Goal: Find specific page/section: Find specific page/section

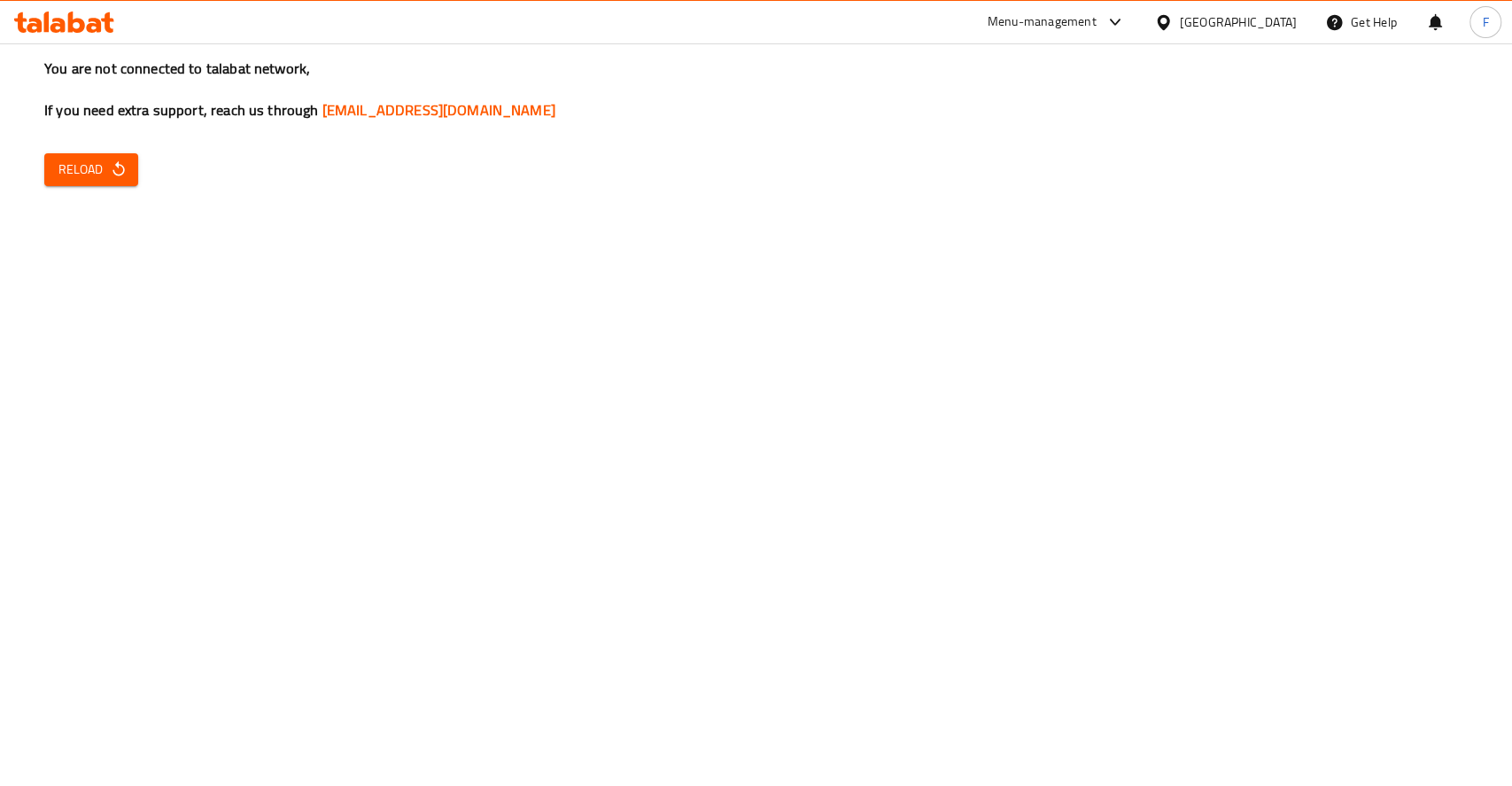
click at [91, 174] on span "Reload" at bounding box center [90, 169] width 65 height 22
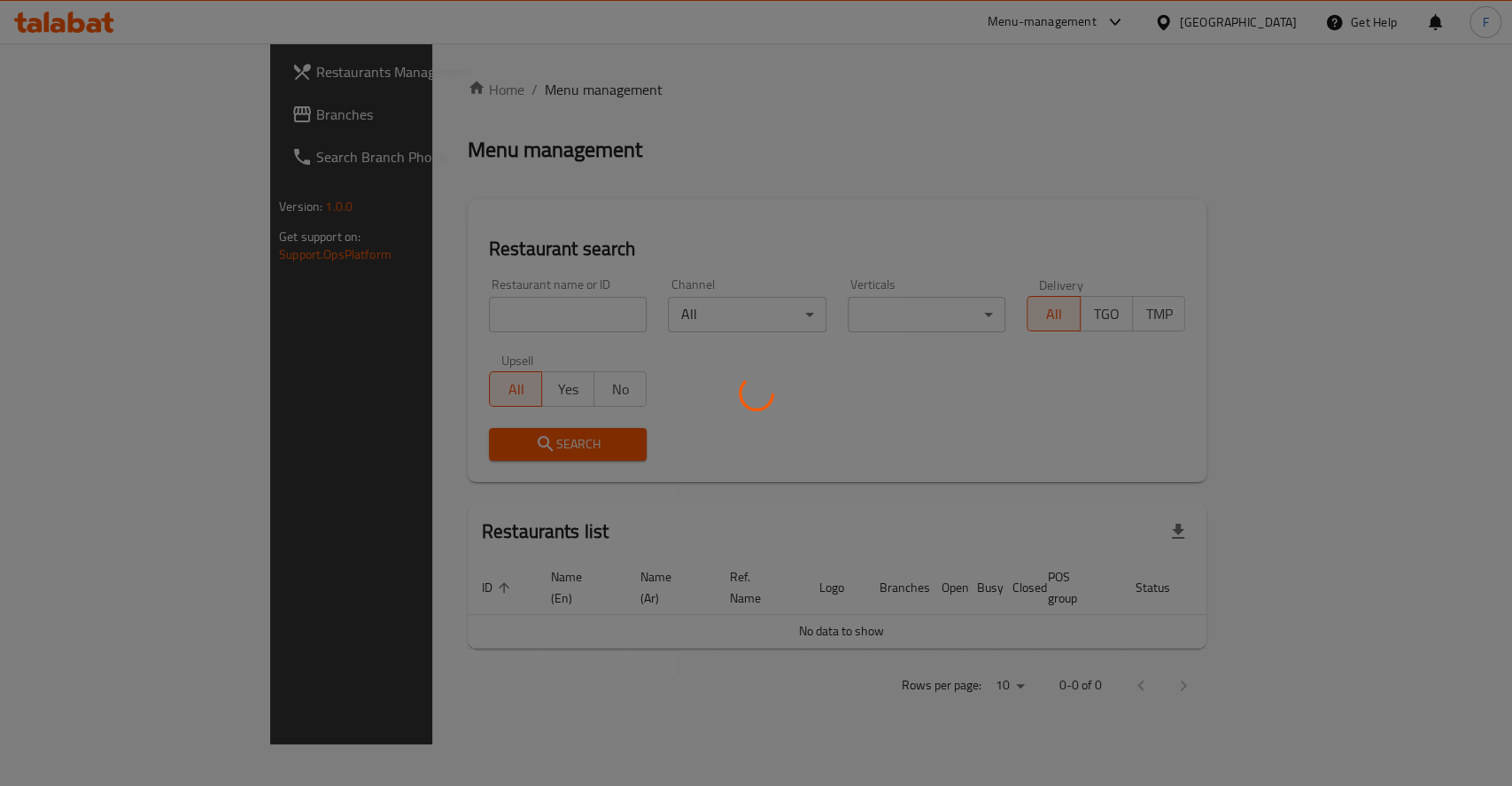
click at [477, 310] on div at bounding box center [756, 393] width 1512 height 786
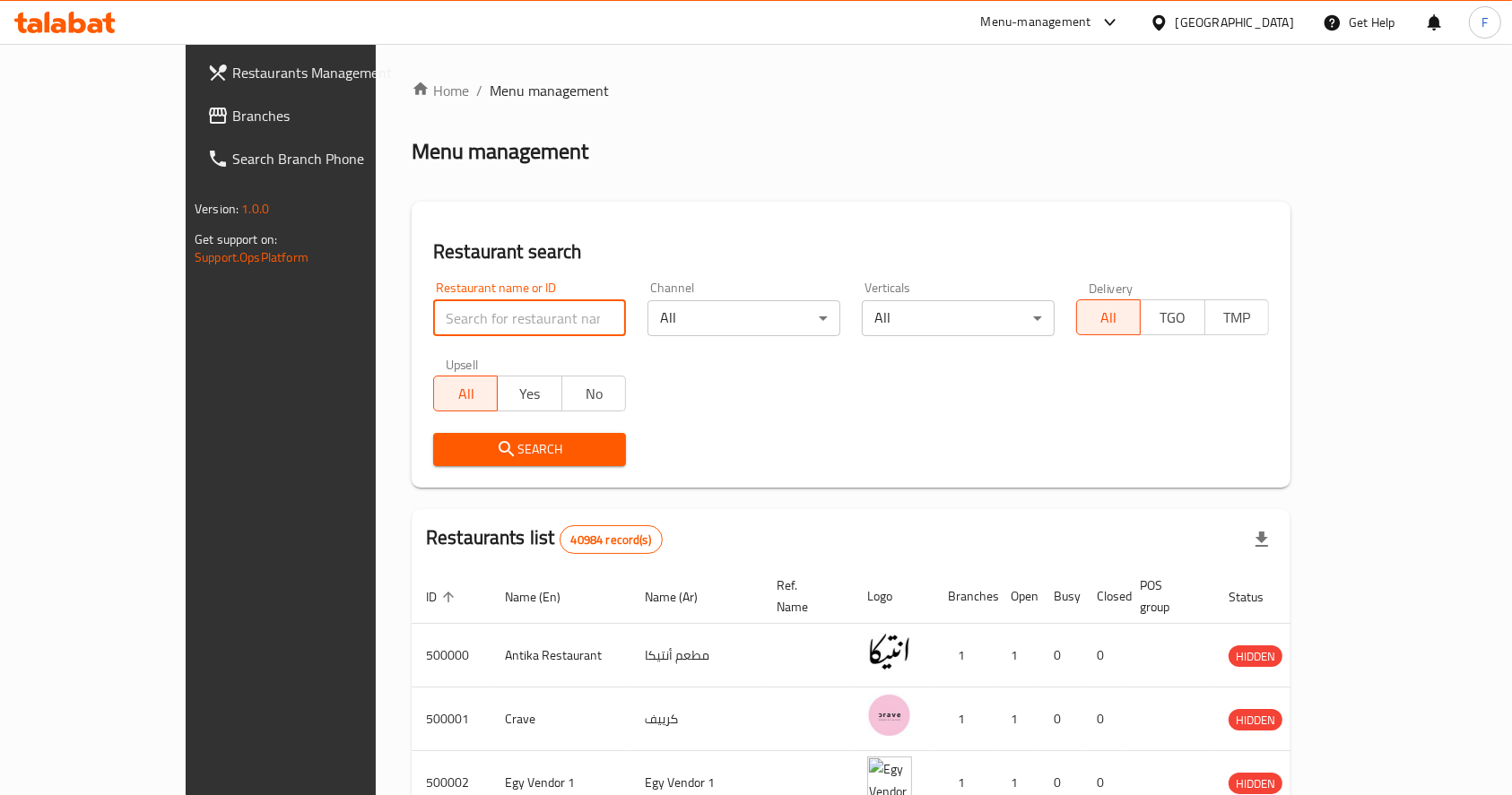
click at [479, 327] on input "search" at bounding box center [529, 319] width 193 height 36
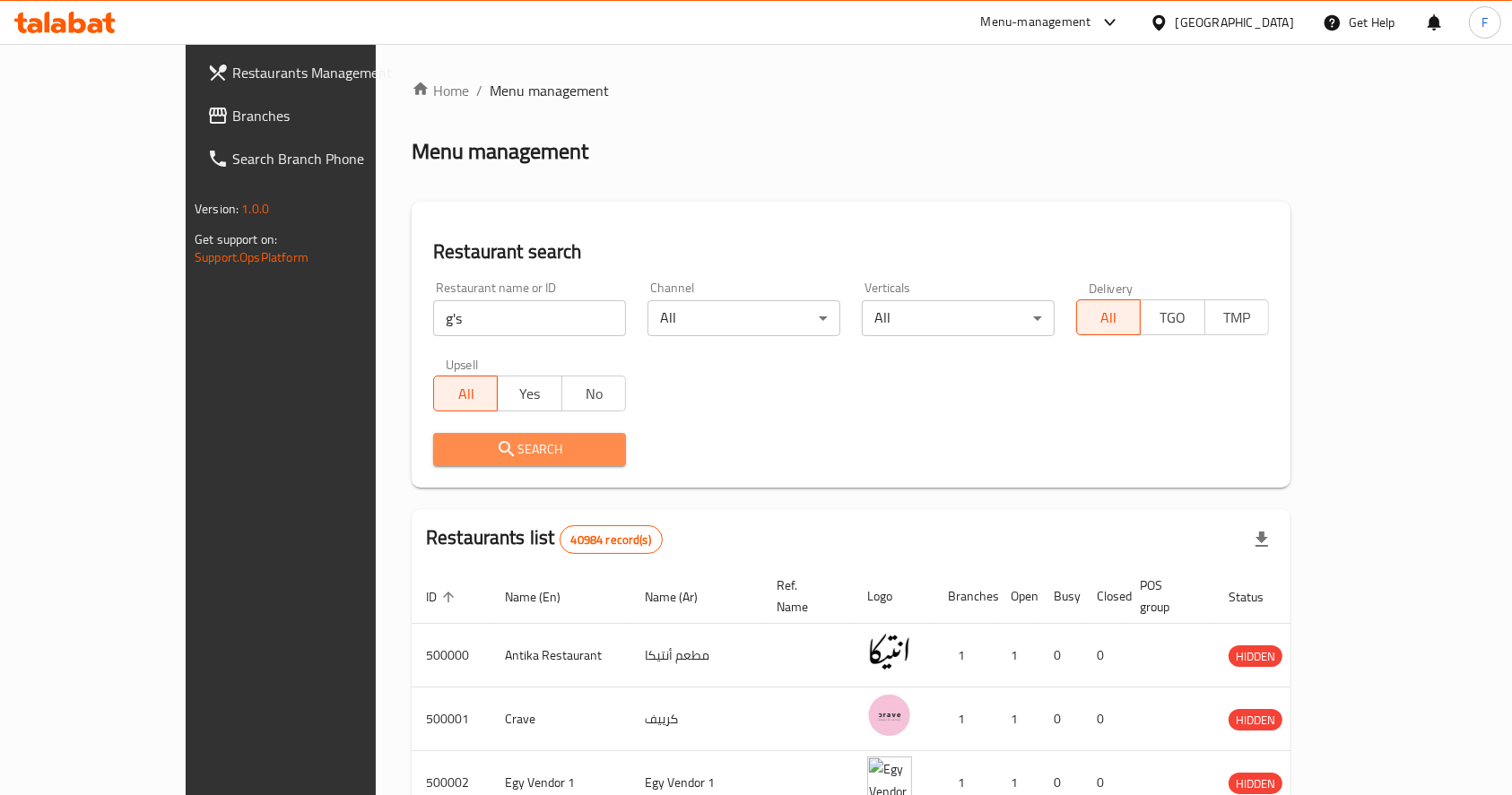
click at [496, 438] on icon "submit" at bounding box center [506, 449] width 22 height 22
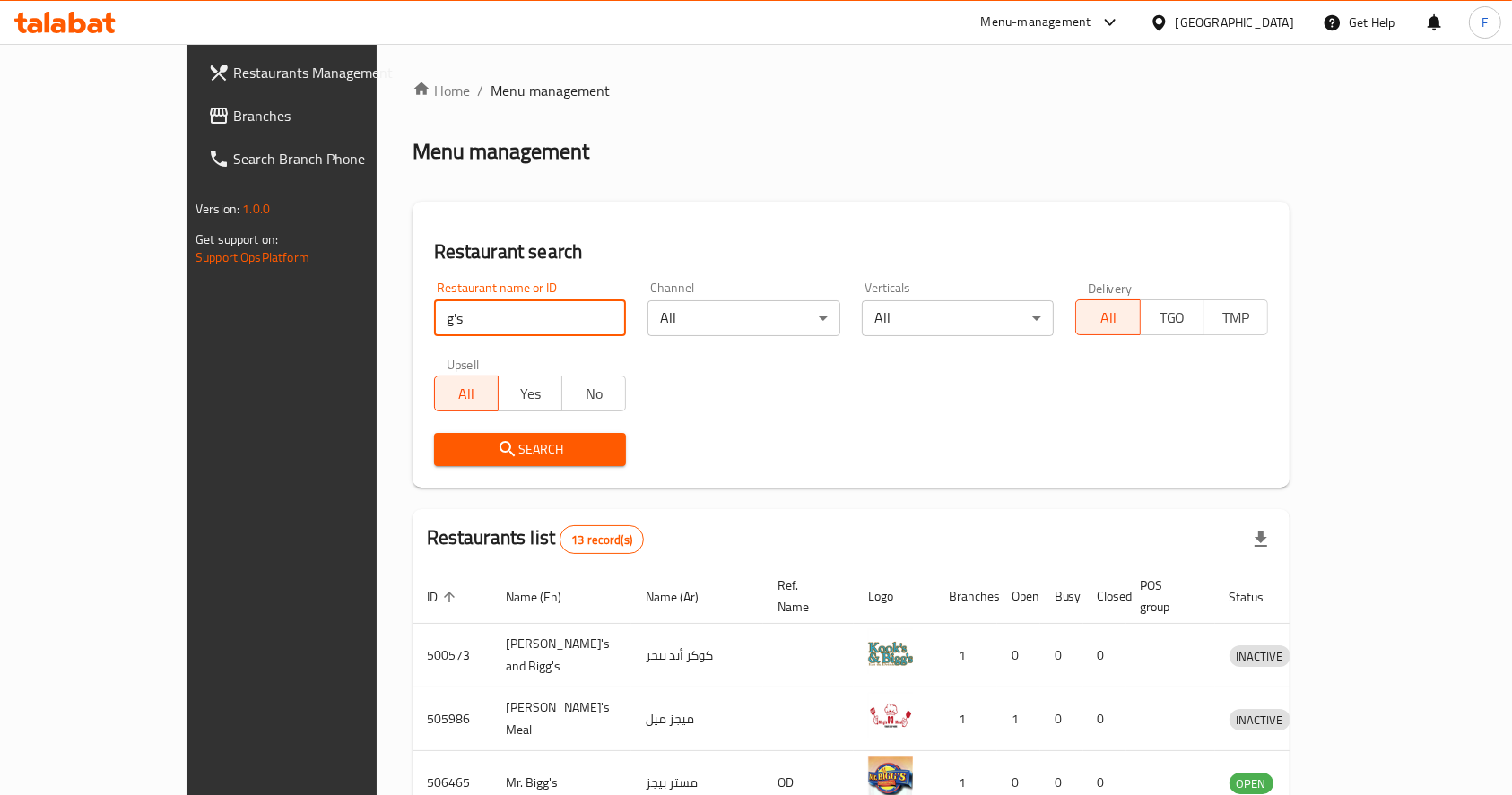
click at [445, 314] on input "g's" at bounding box center [530, 319] width 193 height 36
type input "g"
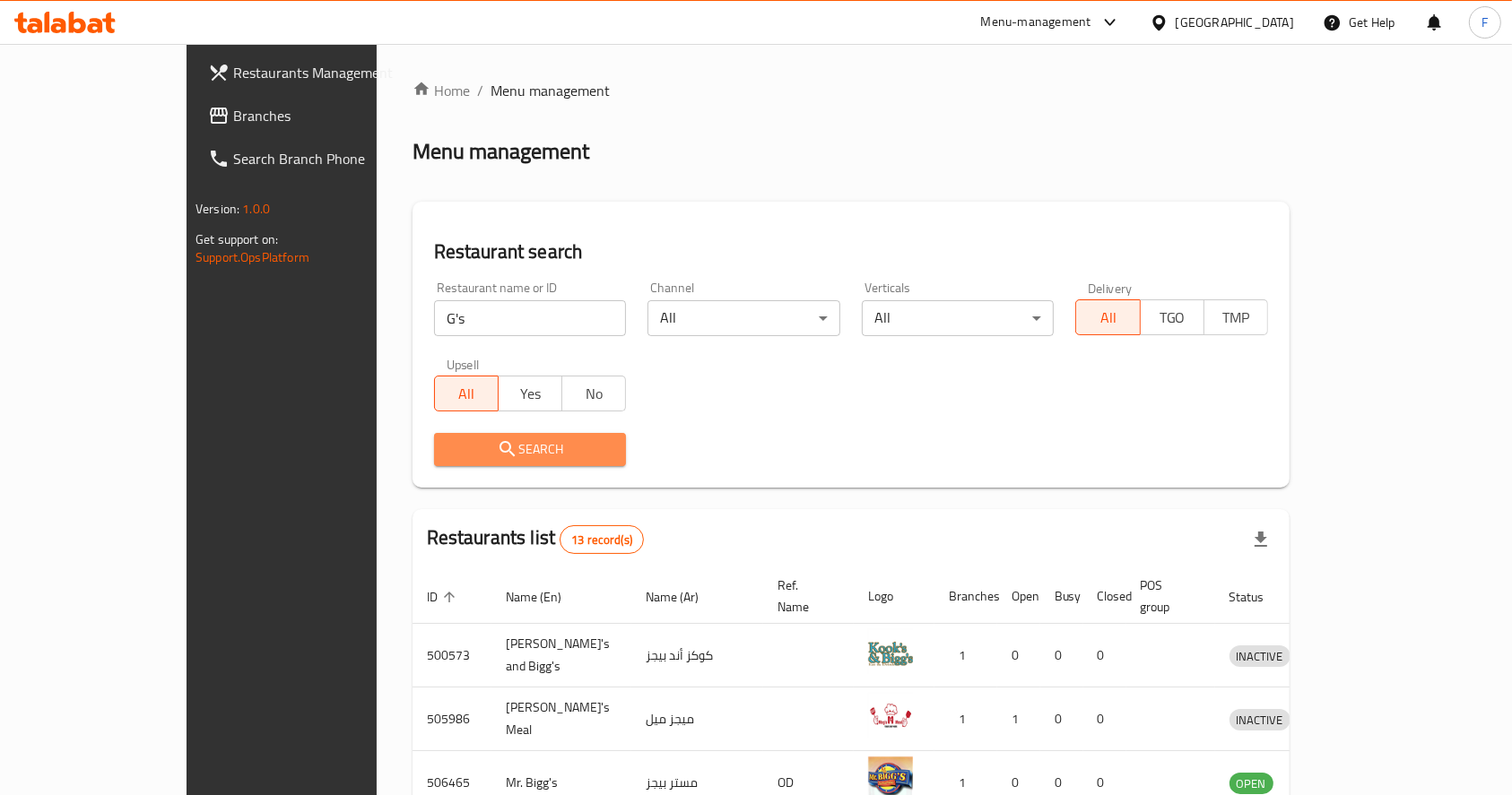
click at [467, 455] on span "Search" at bounding box center [530, 449] width 164 height 23
click at [722, 412] on div "Restaurant name or ID G's Restaurant name or ID Channel All ​ Verticals All ​ D…" at bounding box center [851, 374] width 855 height 206
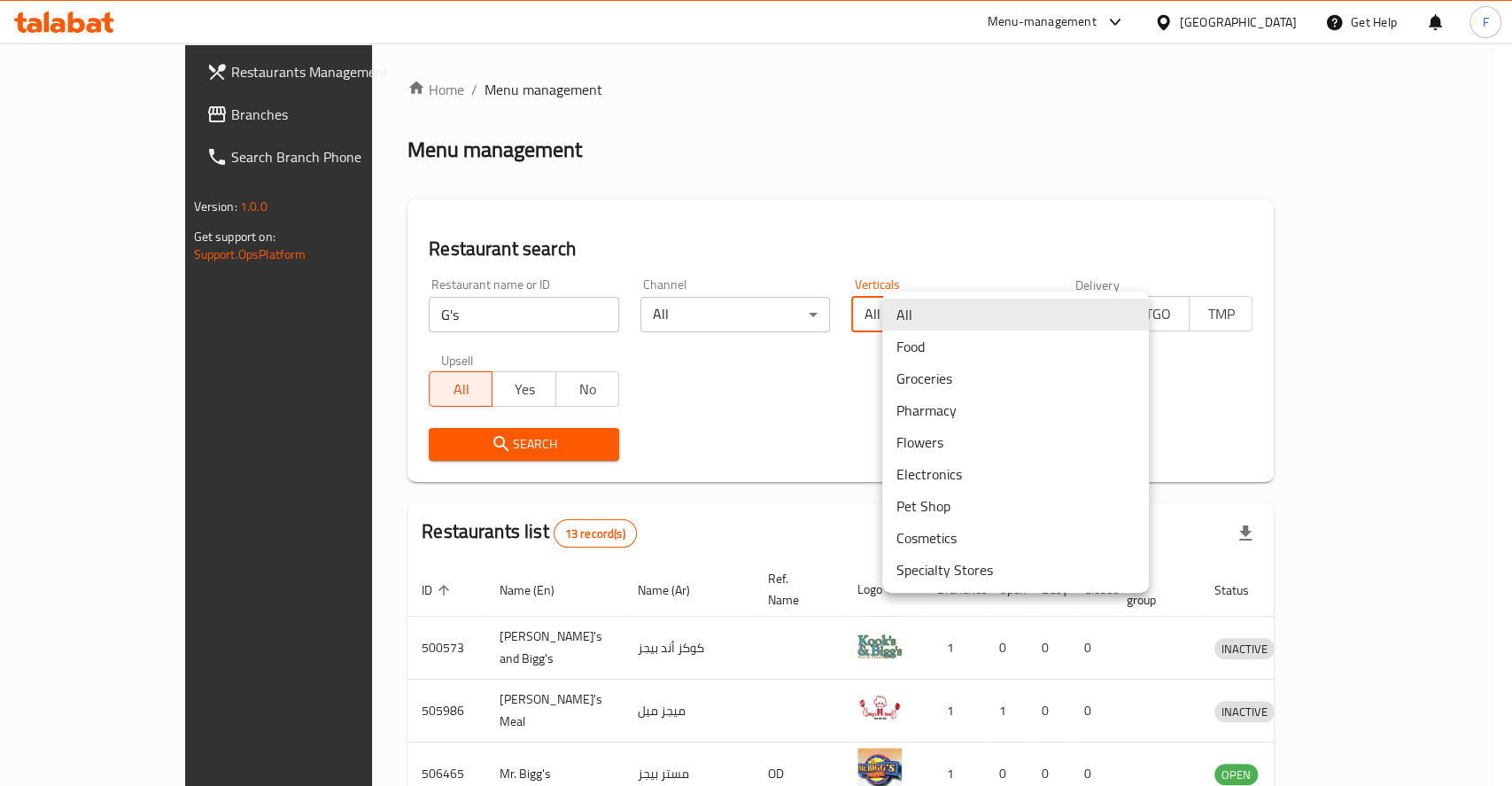
click at [993, 312] on body "​ Menu-management [GEOGRAPHIC_DATA] Get Help F Restaurants Management Branches …" at bounding box center [756, 415] width 1512 height 743
click at [986, 383] on li "Groceries" at bounding box center [1015, 379] width 267 height 32
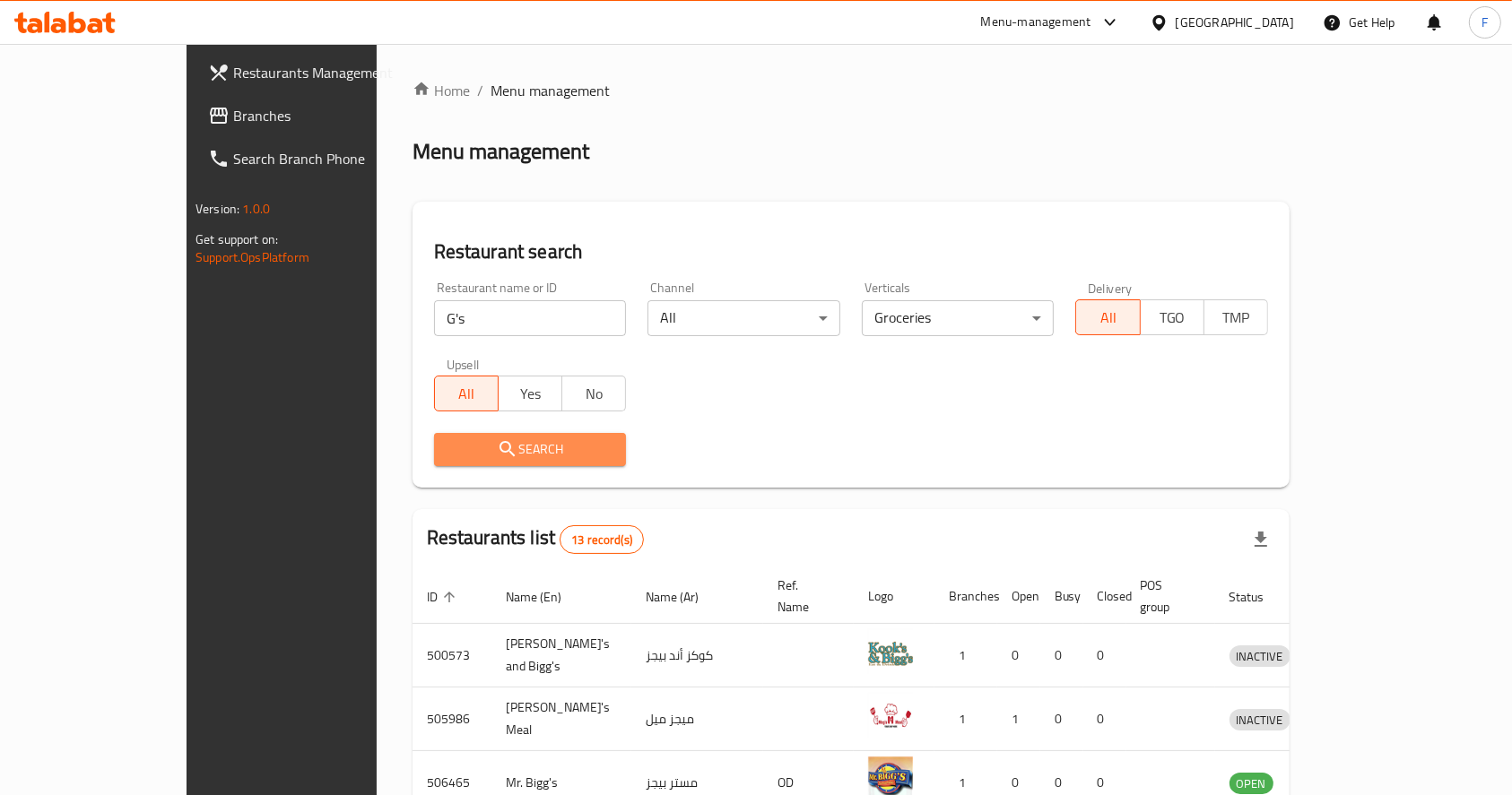
click at [525, 461] on button "Search" at bounding box center [530, 449] width 193 height 34
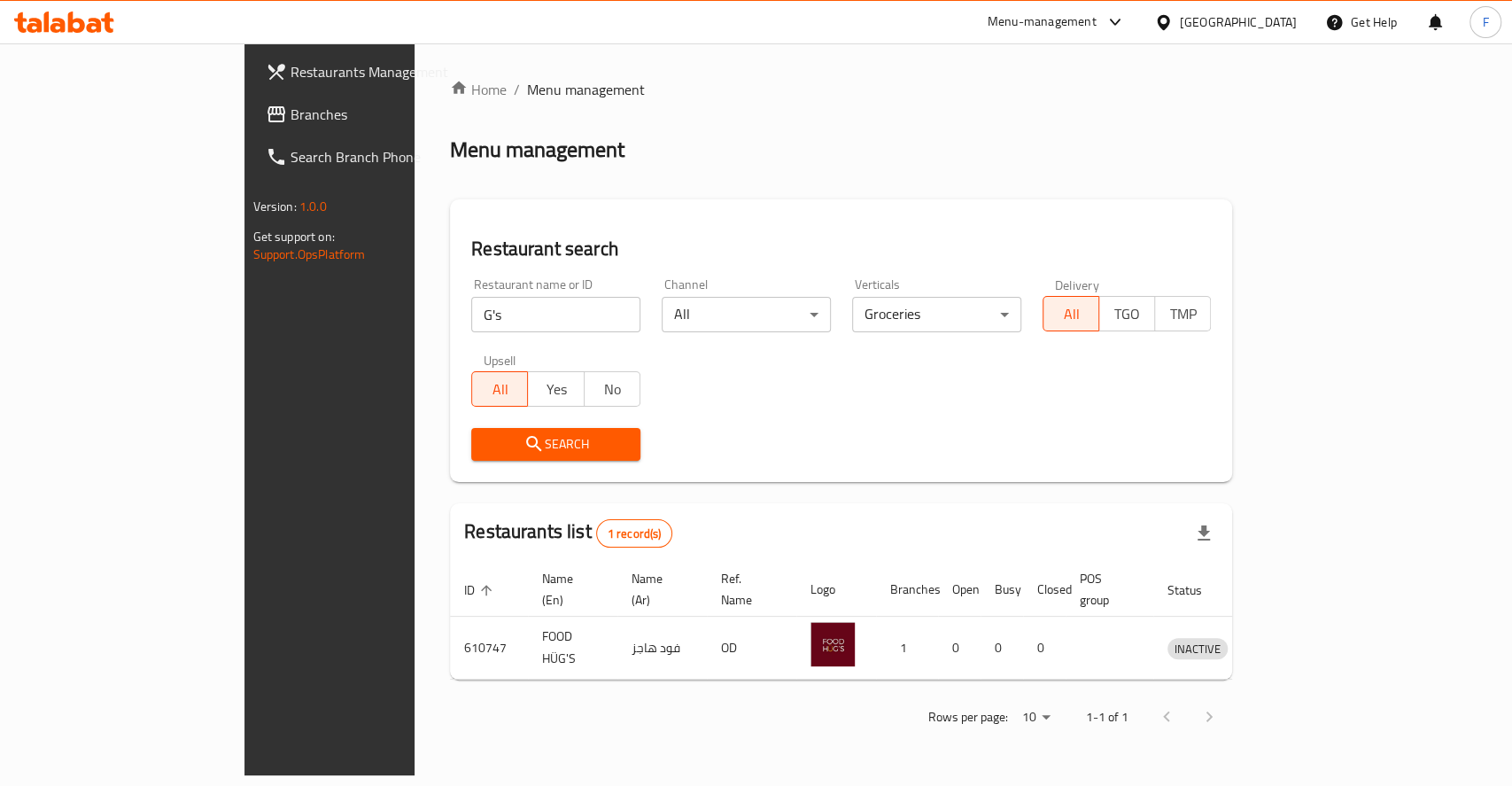
click at [471, 321] on input "G's" at bounding box center [556, 315] width 169 height 36
click button "Search" at bounding box center [556, 444] width 169 height 33
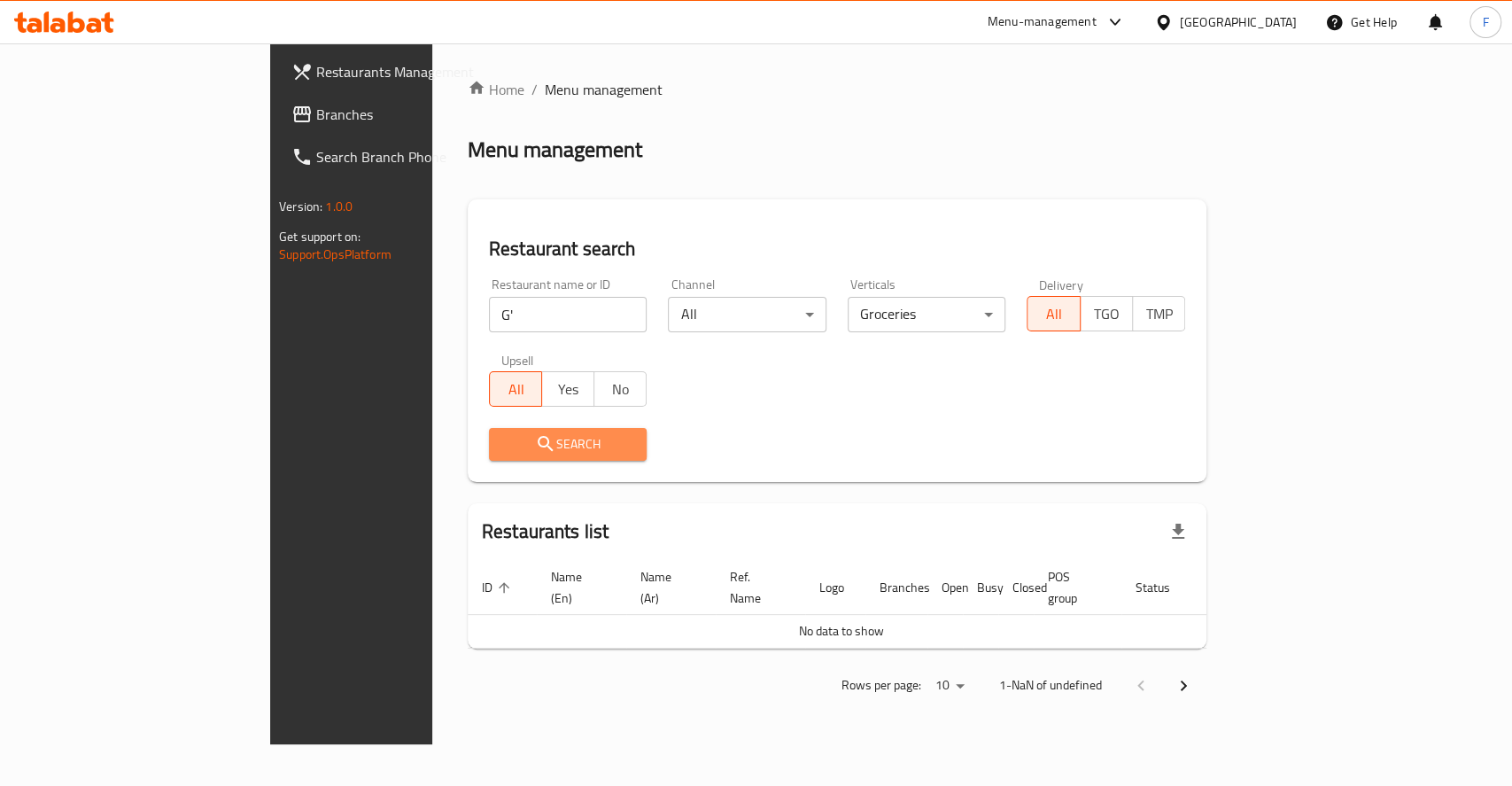
click at [503, 456] on span "Search" at bounding box center [568, 444] width 131 height 22
click at [488, 327] on input "G'" at bounding box center [567, 315] width 158 height 36
type input "G"
click at [479, 424] on div "Search" at bounding box center [568, 444] width 180 height 54
click at [503, 448] on span "Search" at bounding box center [568, 444] width 131 height 22
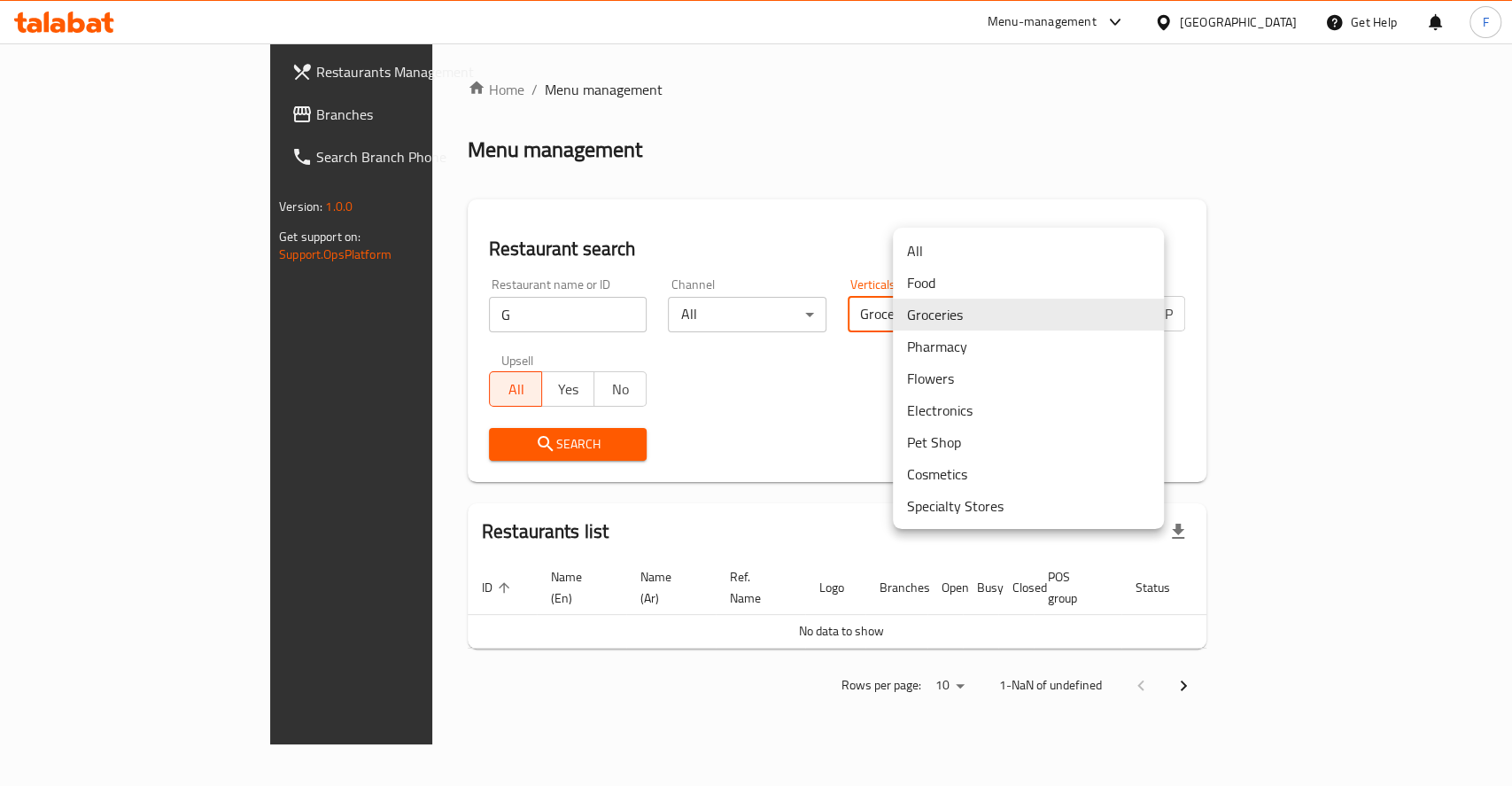
click at [1027, 322] on body "​ Menu-management [GEOGRAPHIC_DATA] Get Help F Restaurants Management Branches …" at bounding box center [756, 415] width 1512 height 743
click at [1031, 245] on li "All" at bounding box center [1028, 251] width 271 height 32
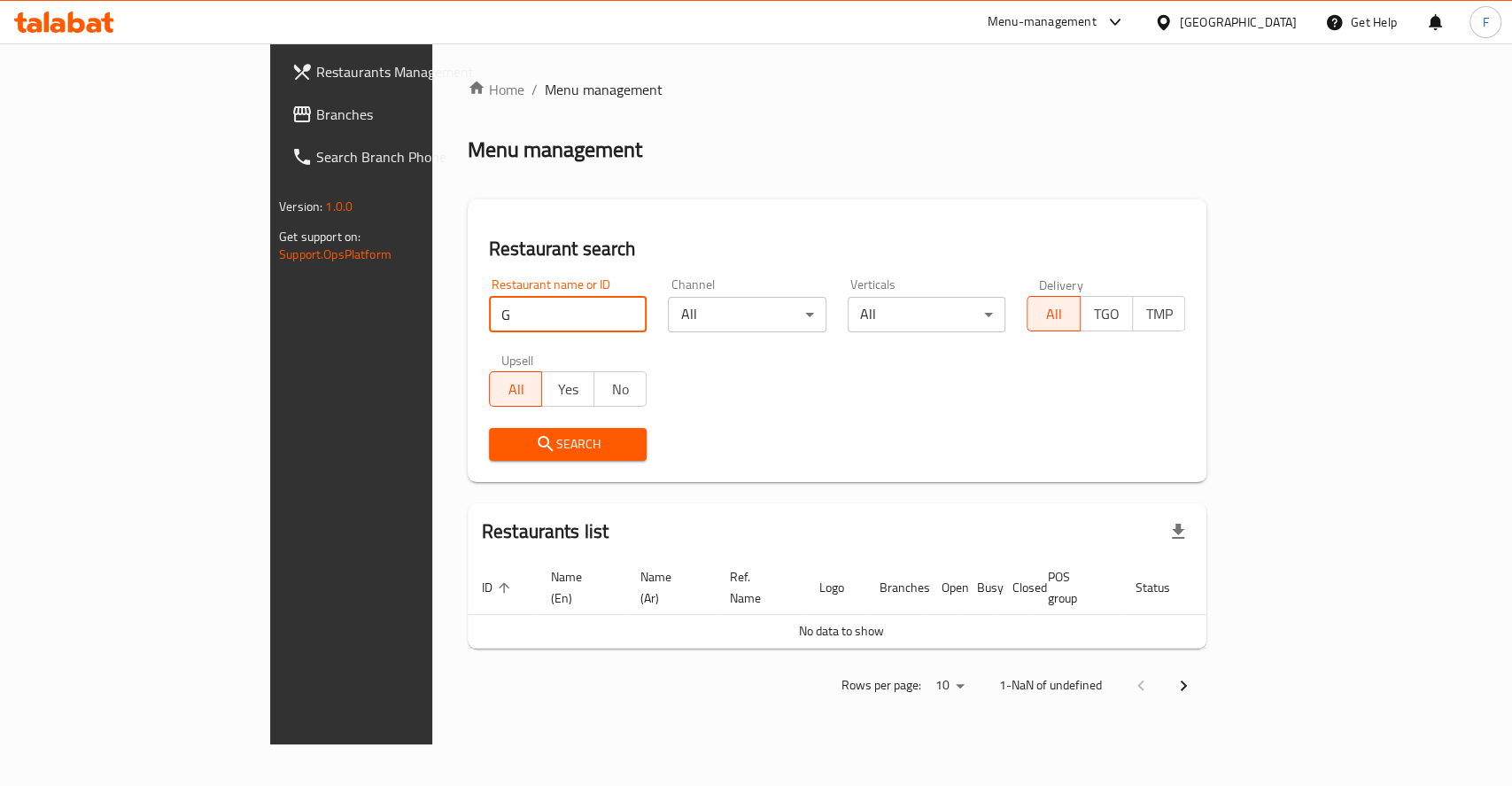
click at [527, 306] on input "G" at bounding box center [567, 315] width 158 height 36
click at [488, 309] on input "search" at bounding box center [567, 315] width 158 height 36
paste input "674200"
type input "674200"
click at [503, 446] on span "Search" at bounding box center [568, 444] width 131 height 22
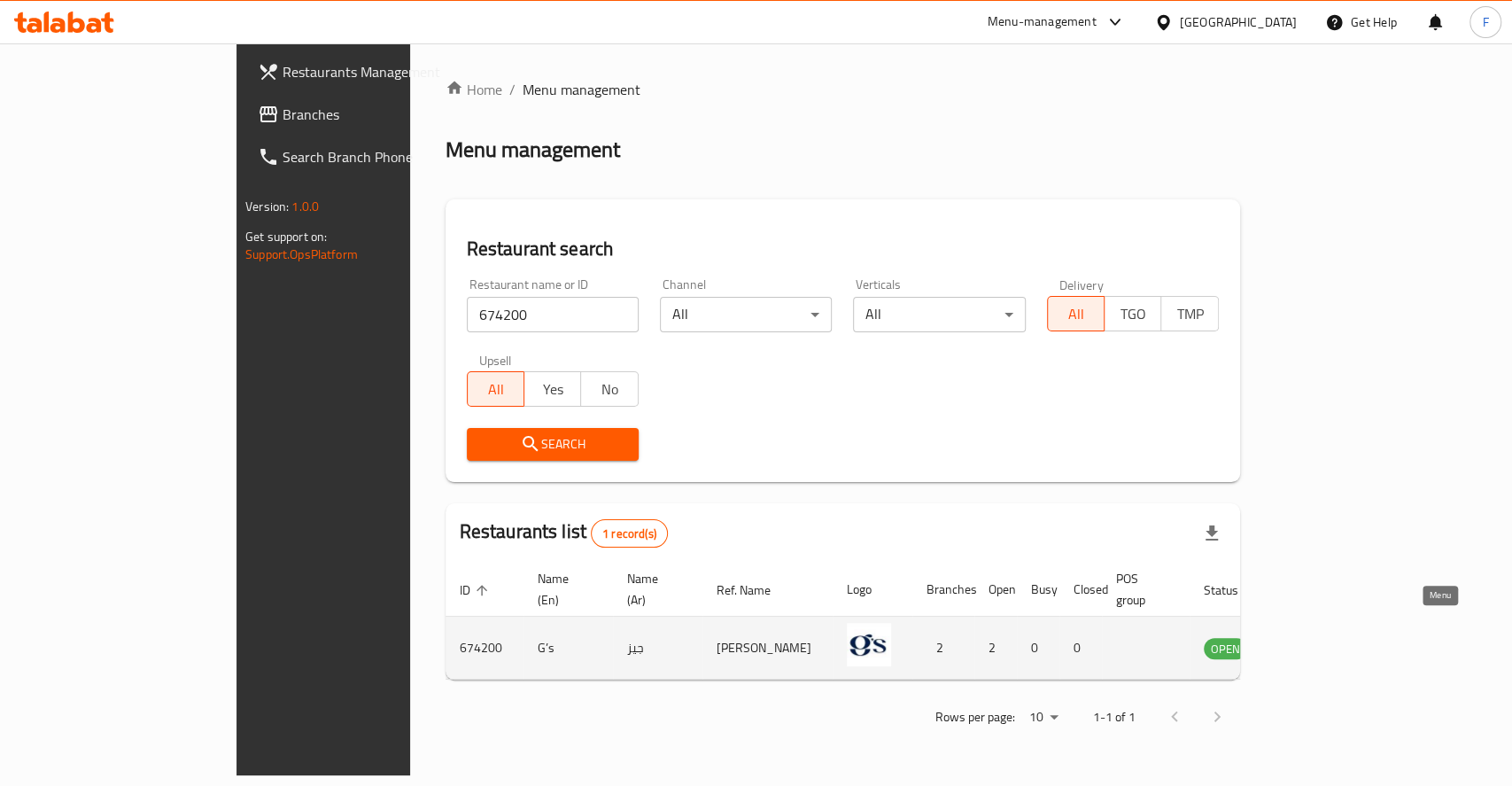
click at [1317, 642] on icon "enhanced table" at bounding box center [1307, 649] width 20 height 15
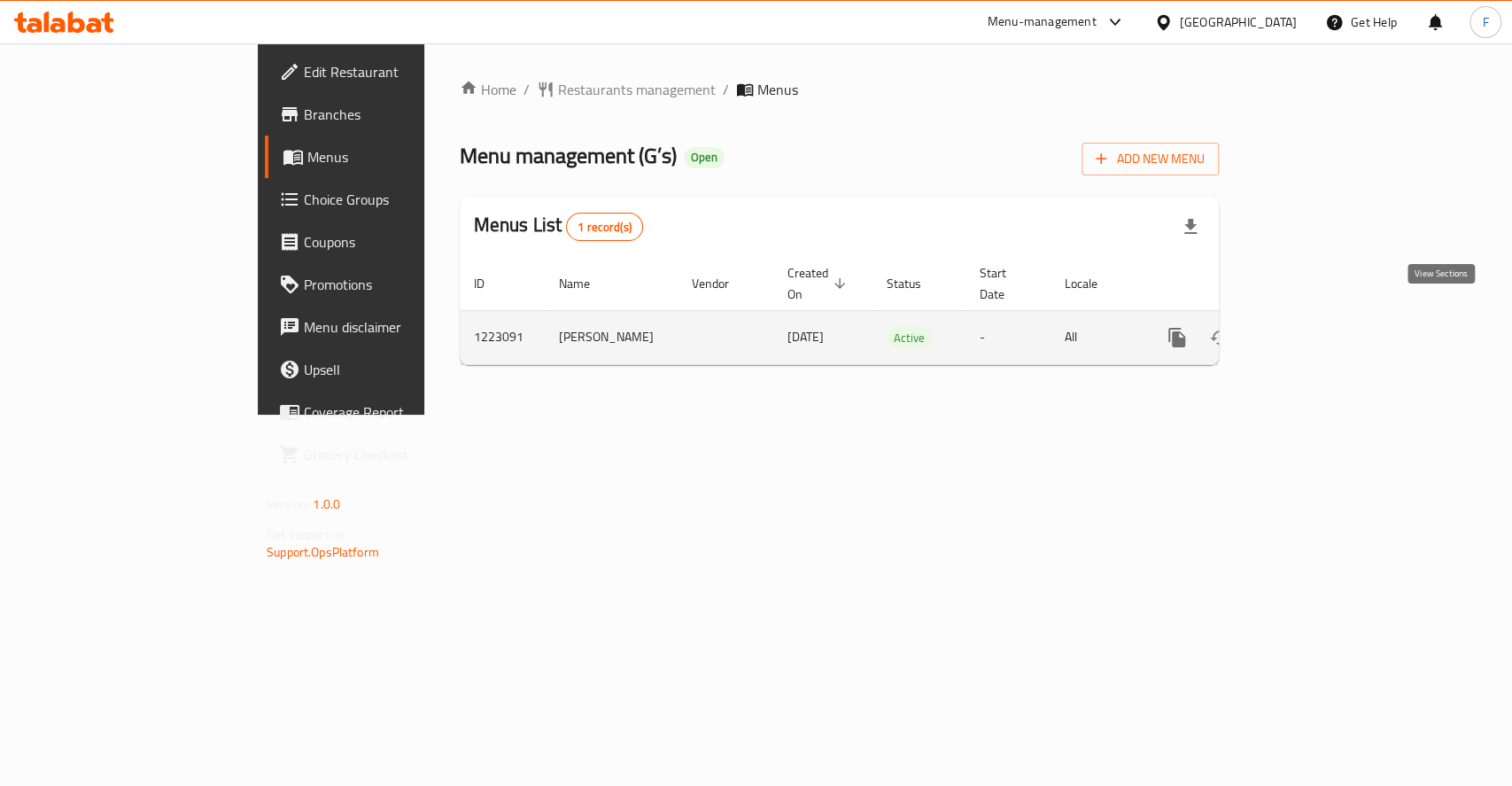
click at [1312, 329] on icon "enhanced table" at bounding box center [1304, 337] width 16 height 16
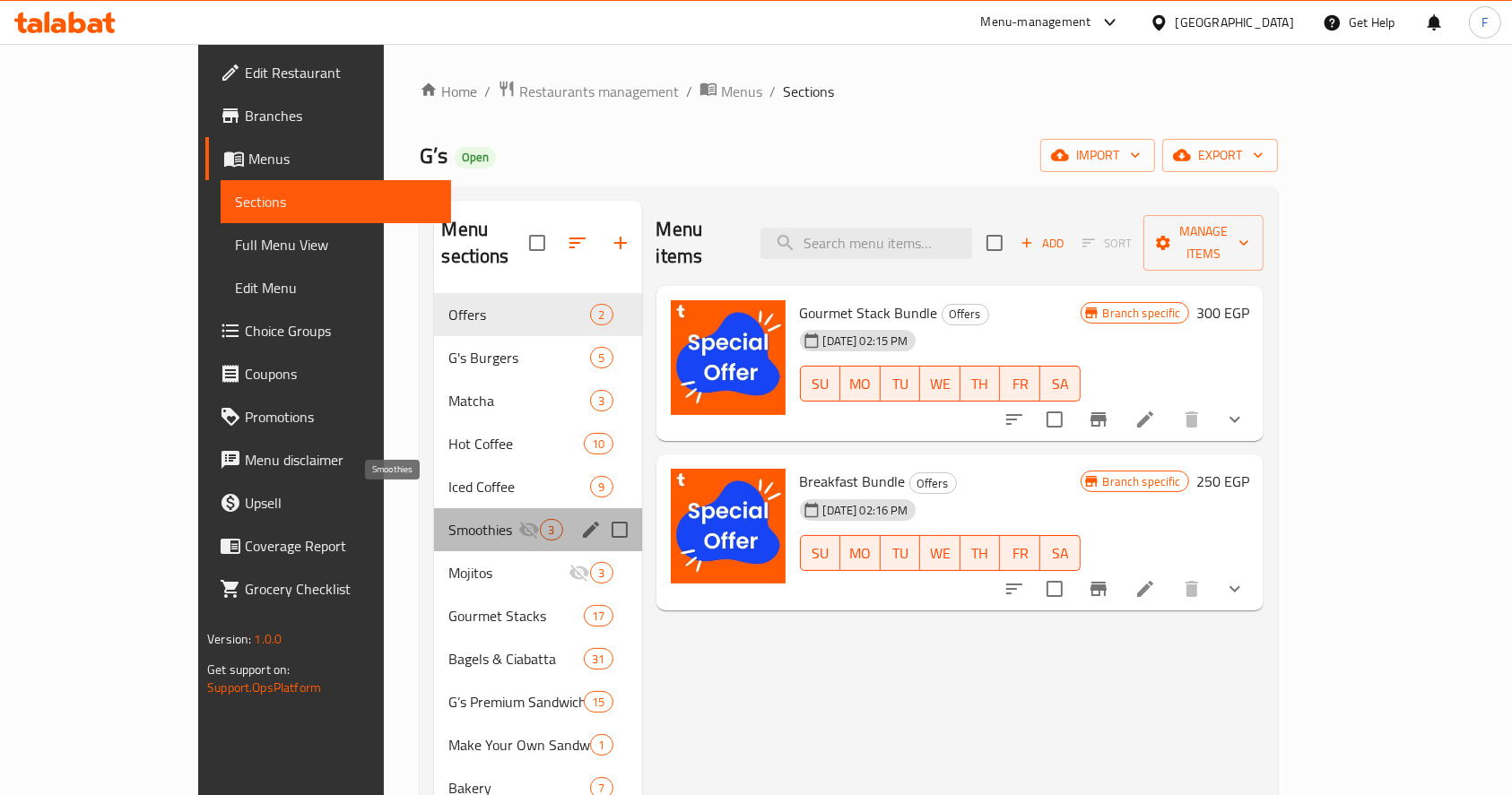
click at [448, 519] on span "Smoothies" at bounding box center [483, 530] width 70 height 22
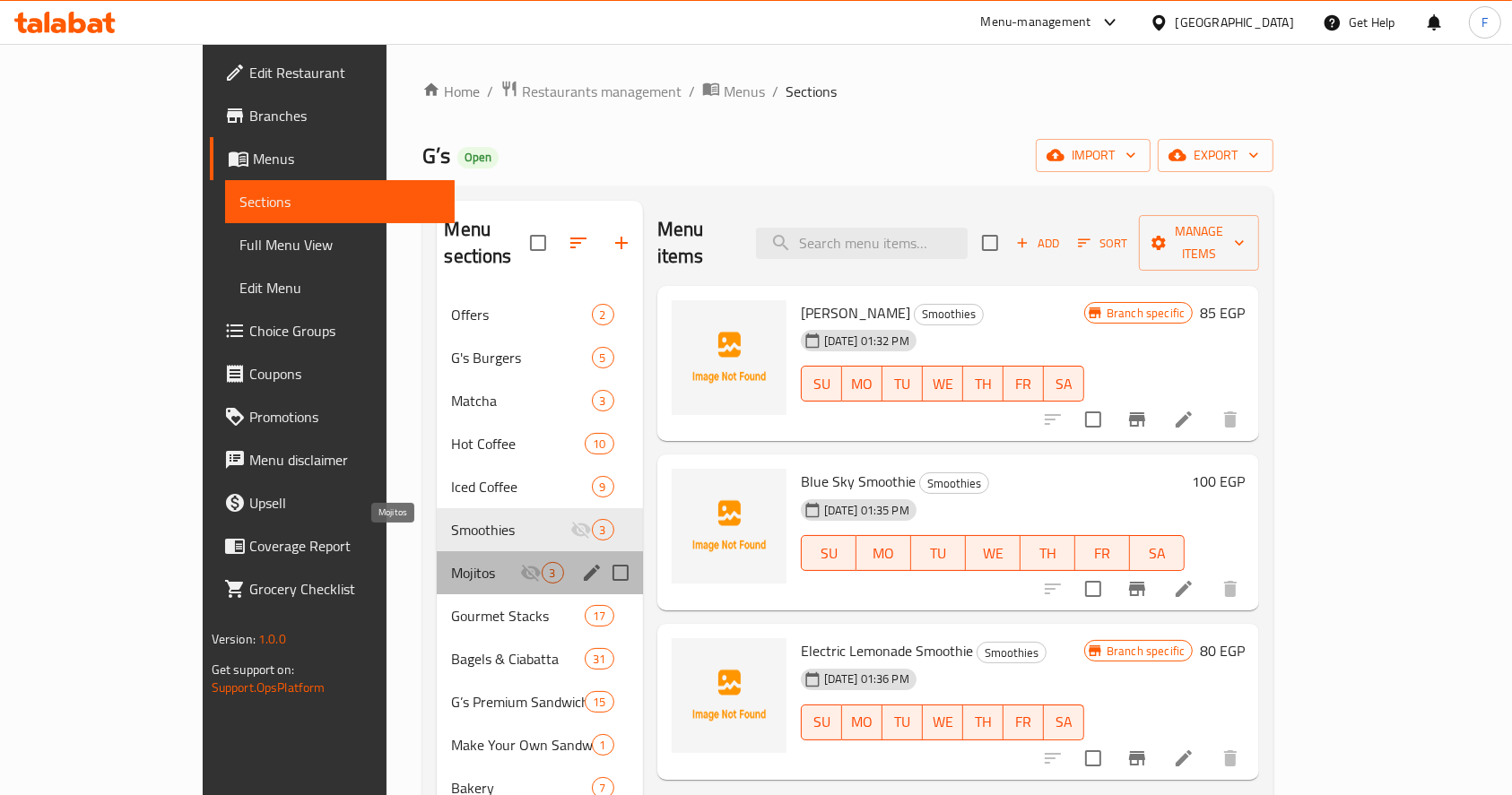
click at [451, 562] on span "Mojitos" at bounding box center [485, 573] width 68 height 22
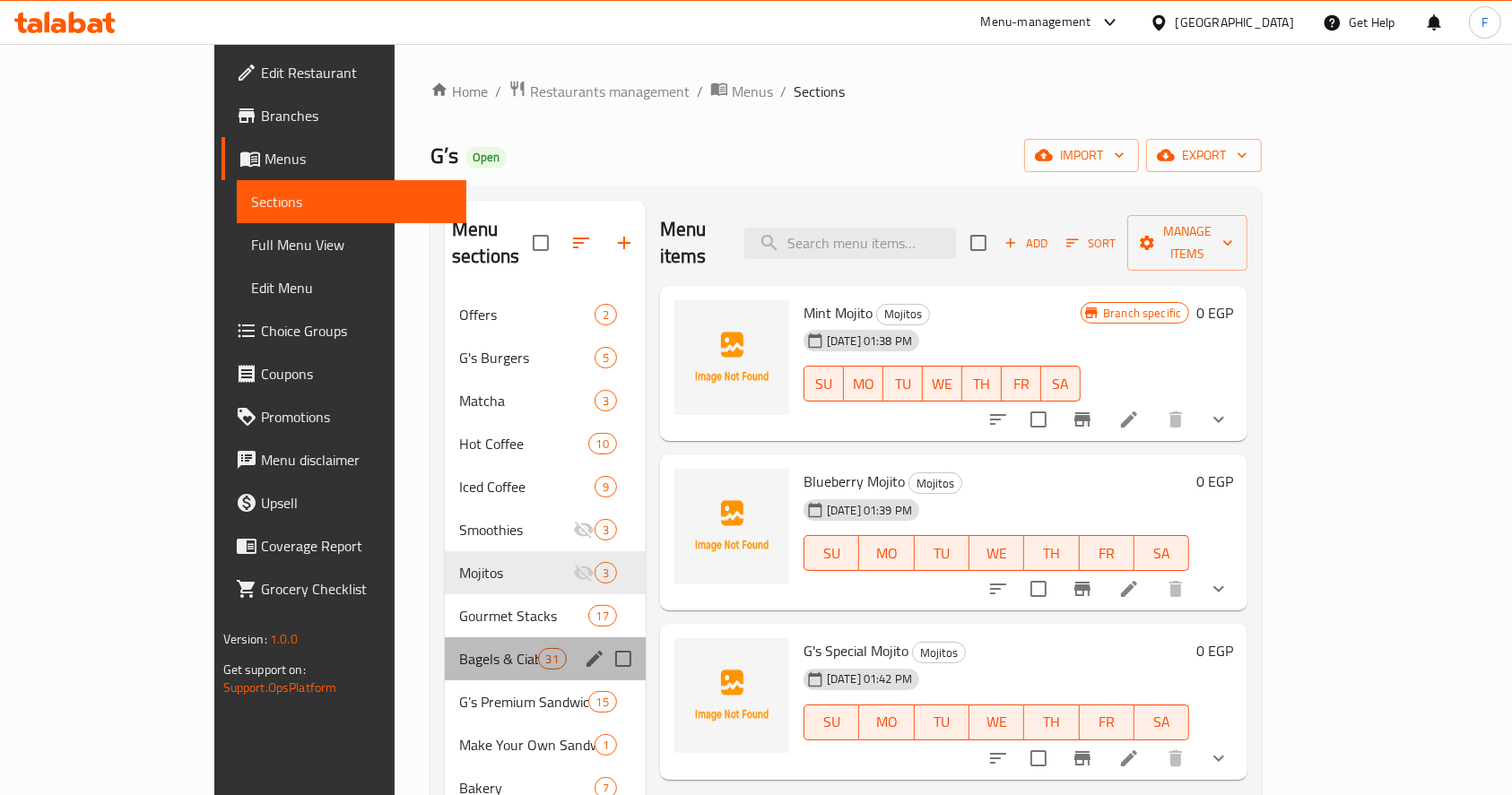
click at [445, 637] on div "Bagels & Ciabatta 31" at bounding box center [545, 659] width 201 height 43
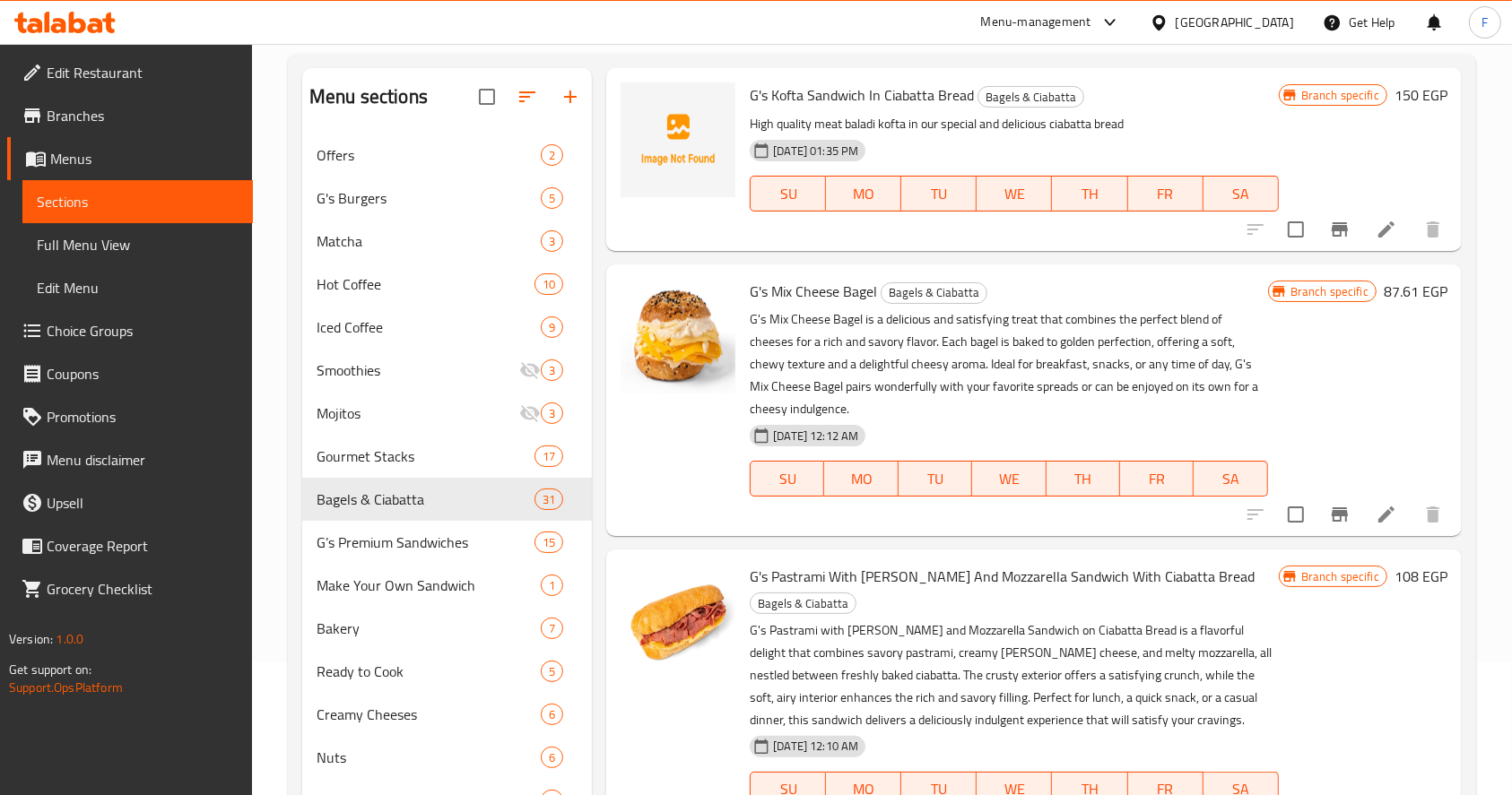
scroll to position [130, 0]
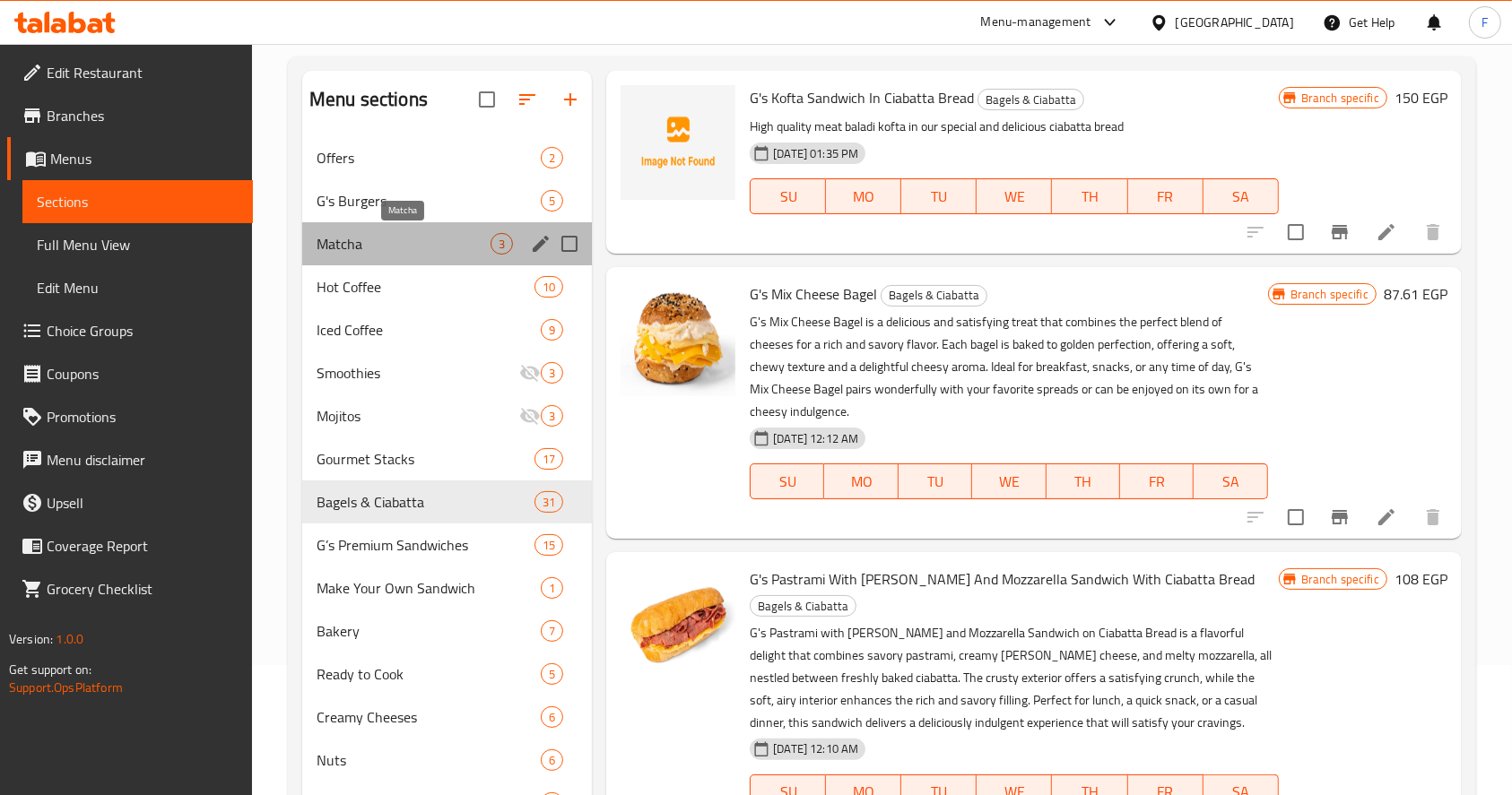
click at [363, 246] on span "Matcha" at bounding box center [403, 244] width 174 height 22
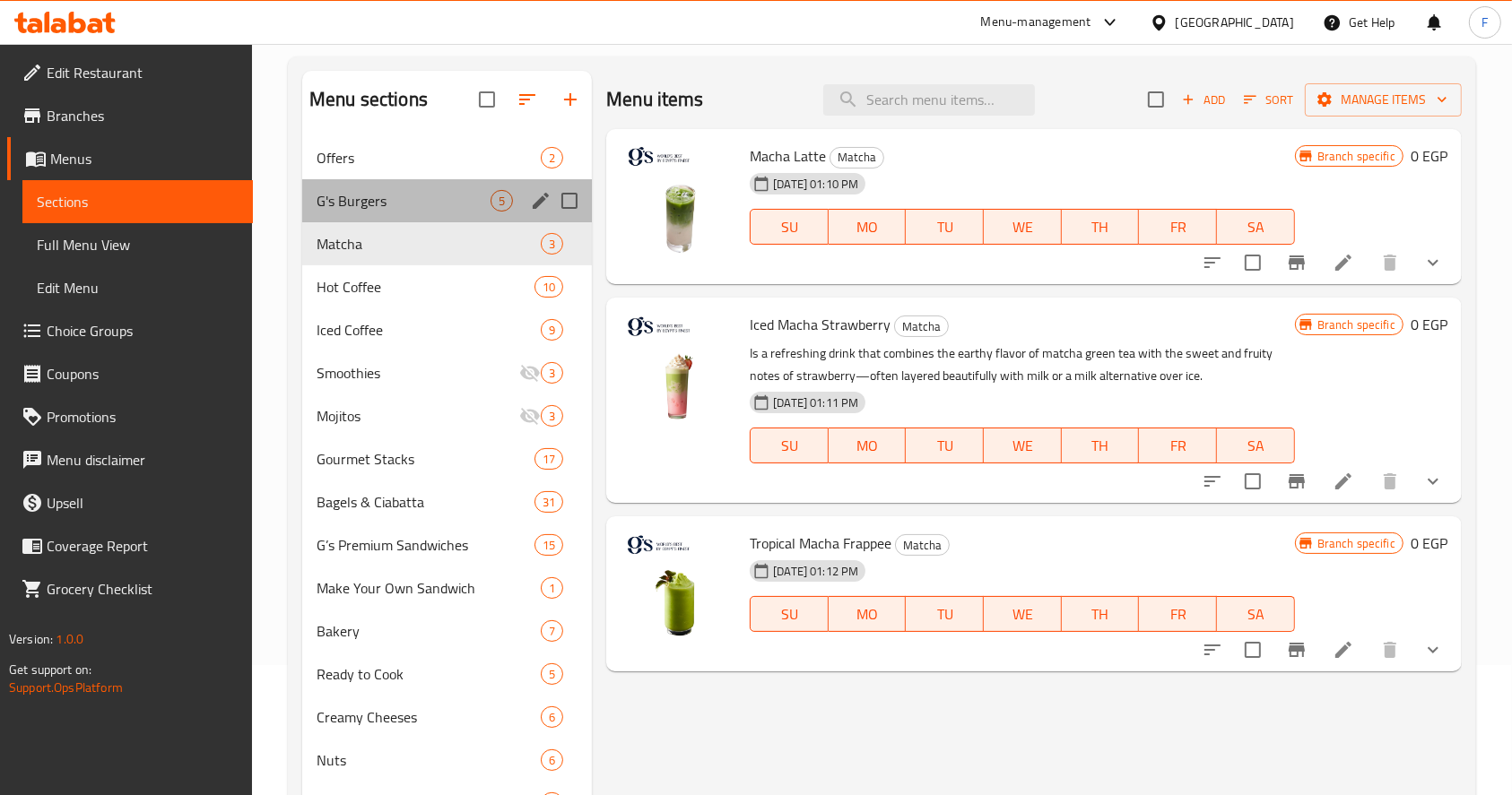
click at [430, 216] on div "G's Burgers 5" at bounding box center [448, 201] width 290 height 43
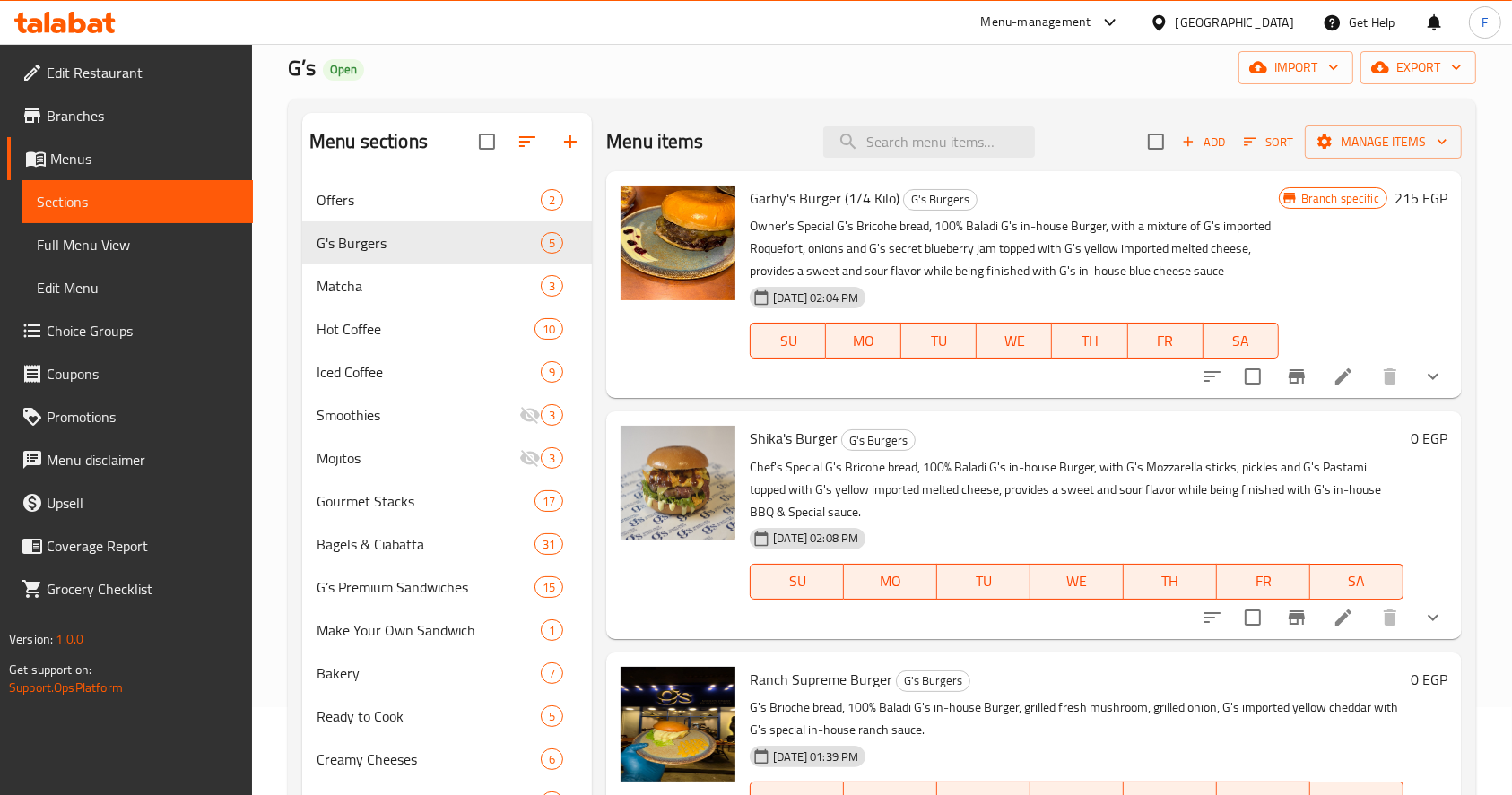
scroll to position [90, 0]
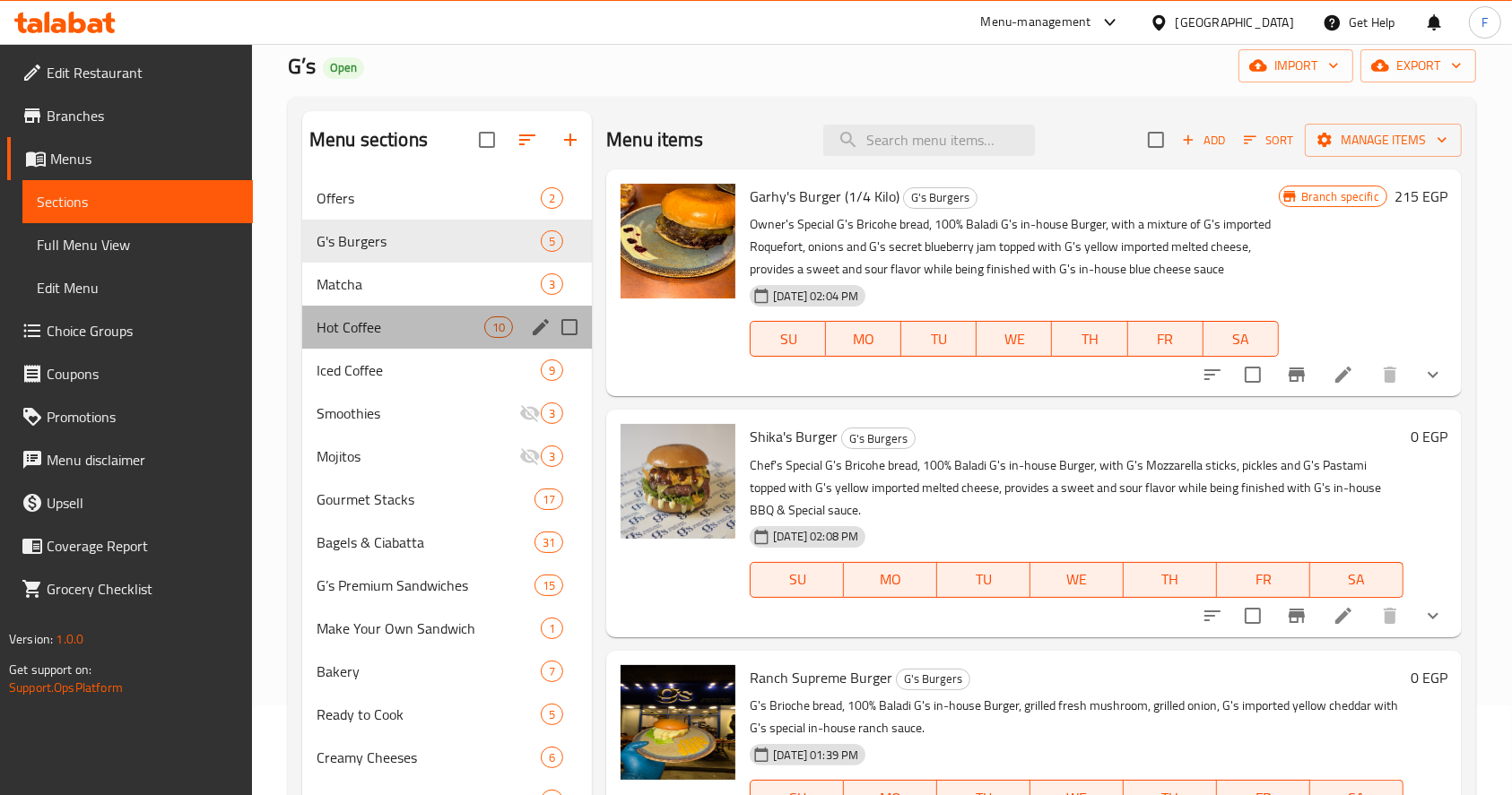
click at [420, 341] on div "Hot Coffee 10" at bounding box center [448, 328] width 290 height 43
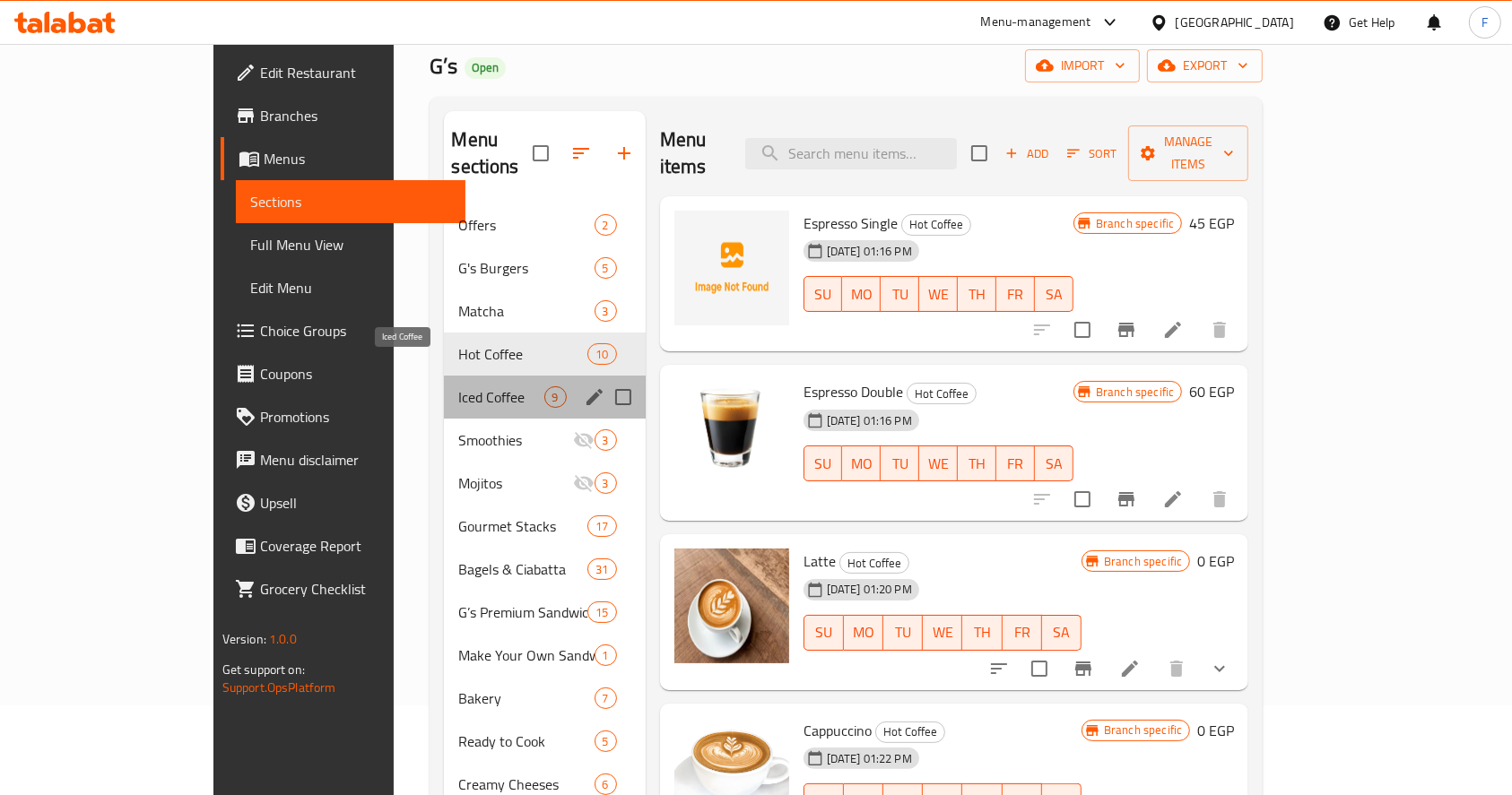
click at [458, 387] on span "Iced Coffee" at bounding box center [501, 398] width 85 height 22
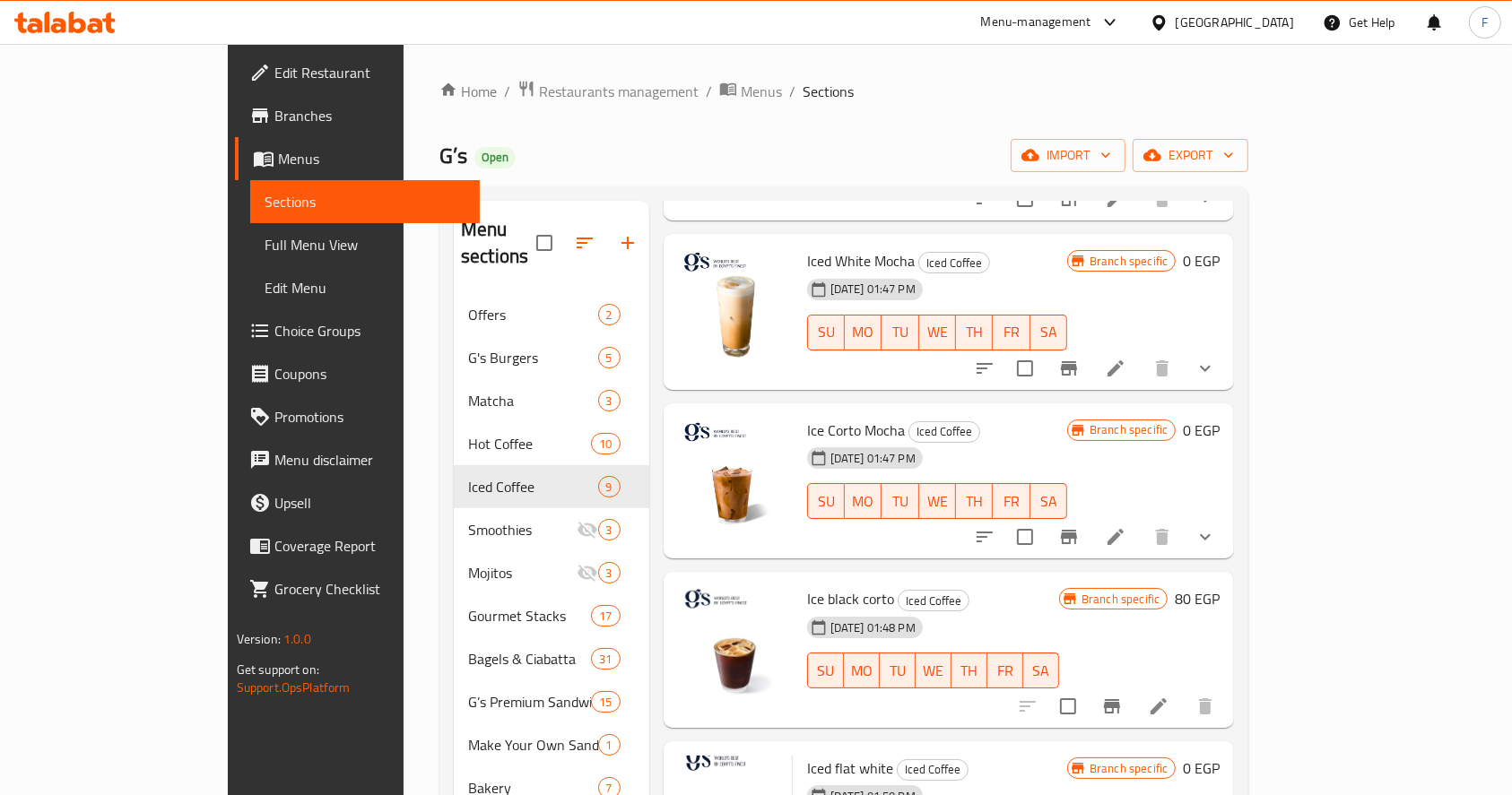
scroll to position [408, 0]
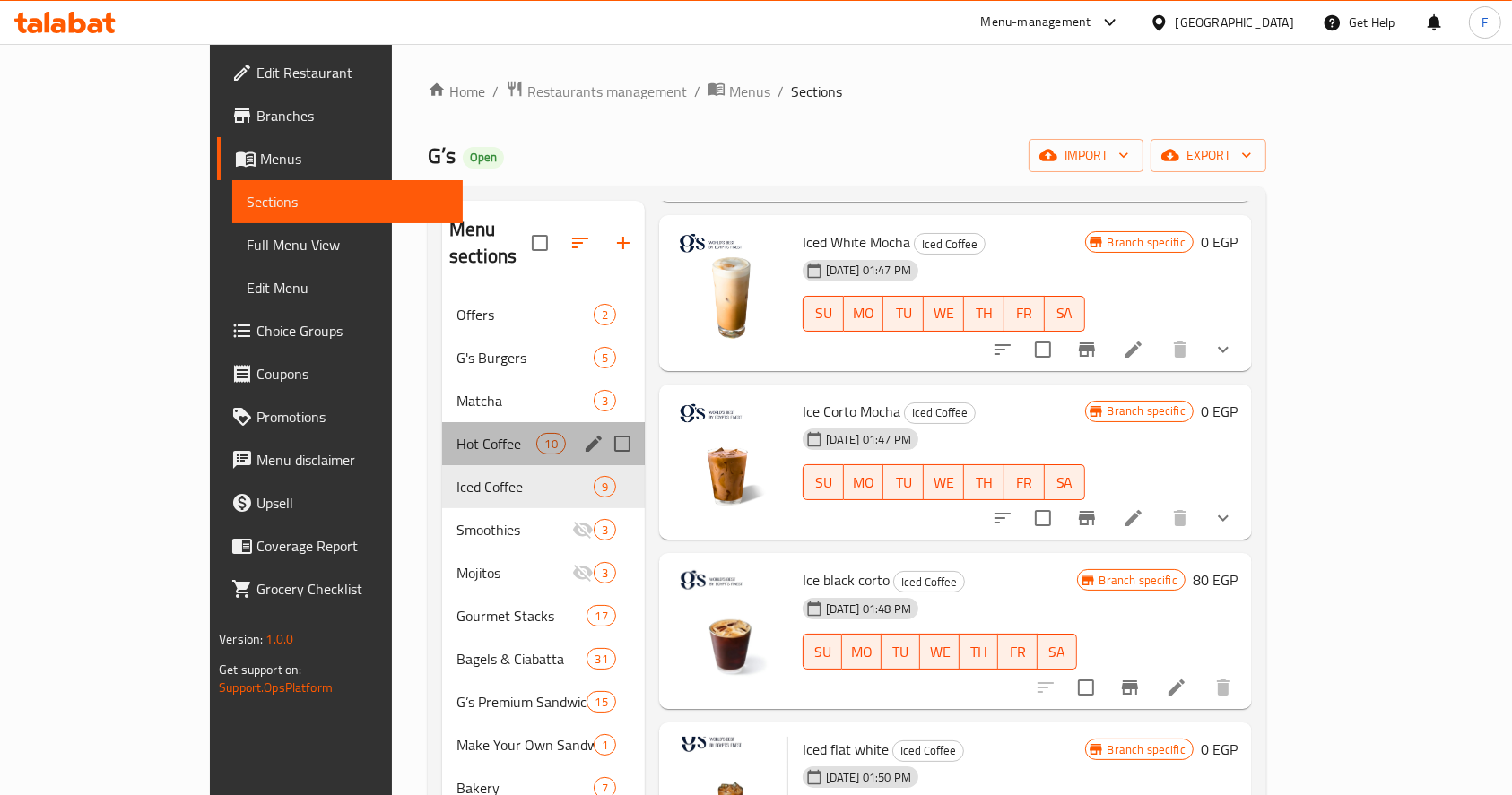
click at [442, 432] on div "Hot Coffee 10" at bounding box center [544, 444] width 203 height 43
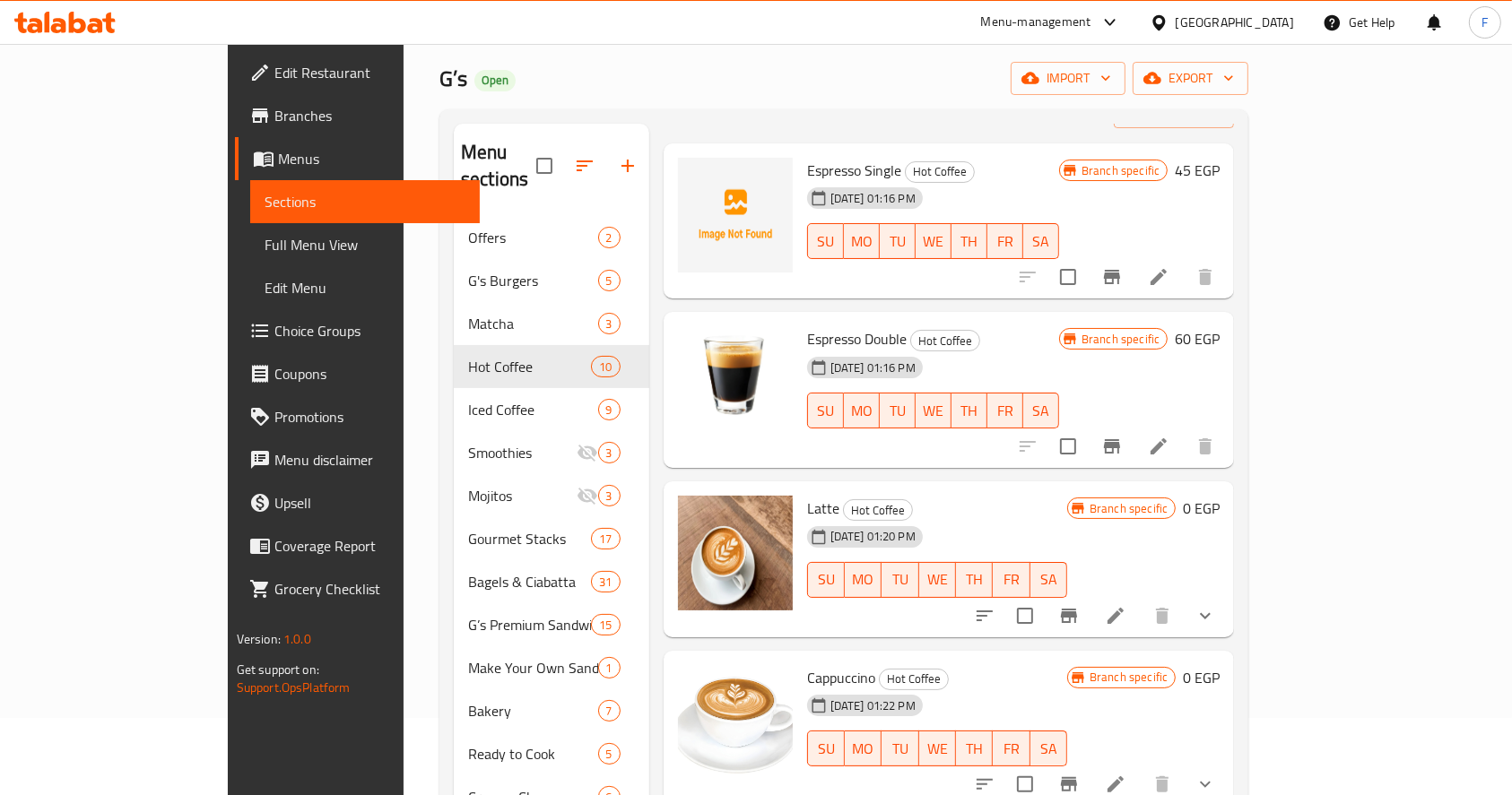
scroll to position [72, 0]
